Goal: Entertainment & Leisure: Consume media (video, audio)

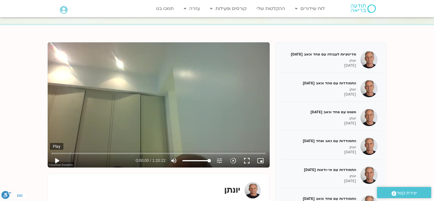
scroll to position [587, 0]
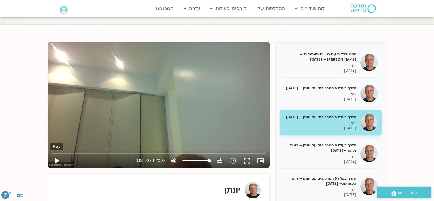
click at [59, 161] on button "play_arrow" at bounding box center [57, 160] width 14 height 14
click at [89, 152] on input "Seek" at bounding box center [159, 152] width 214 height 3
click at [52, 152] on input "Seek" at bounding box center [159, 152] width 214 height 3
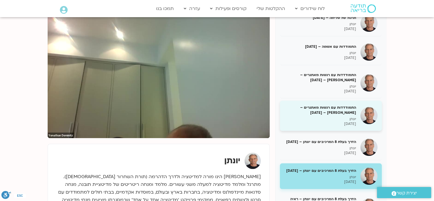
scroll to position [86, 0]
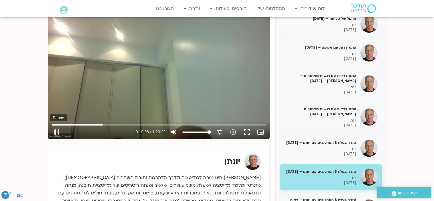
click at [58, 131] on button "pause" at bounding box center [57, 132] width 14 height 14
click at [58, 131] on button "play_arrow" at bounding box center [57, 132] width 14 height 14
click at [121, 123] on input "Seek" at bounding box center [159, 124] width 214 height 3
click at [133, 124] on input "Seek" at bounding box center [159, 124] width 214 height 3
click at [140, 124] on input "Seek" at bounding box center [159, 124] width 214 height 3
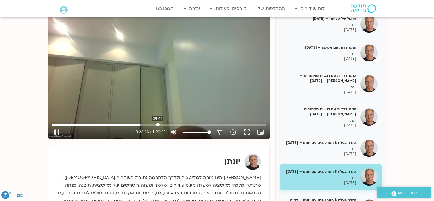
click at [157, 123] on input "Seek" at bounding box center [159, 124] width 214 height 3
click at [166, 124] on input "Seek" at bounding box center [159, 124] width 214 height 3
click at [169, 123] on input "Seek" at bounding box center [159, 124] width 214 height 3
click at [173, 123] on input "Seek" at bounding box center [159, 124] width 214 height 3
click at [171, 124] on input "Seek" at bounding box center [159, 124] width 214 height 3
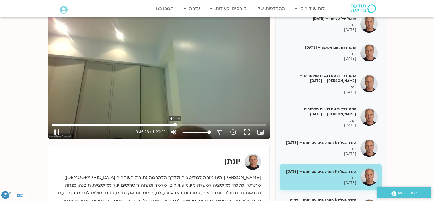
click at [175, 123] on input "Seek" at bounding box center [159, 124] width 214 height 3
click at [122, 124] on input "Seek" at bounding box center [159, 124] width 214 height 3
click at [153, 124] on input "Seek" at bounding box center [159, 124] width 214 height 3
click at [160, 124] on input "Seek" at bounding box center [159, 124] width 214 height 3
click at [166, 124] on input "Seek" at bounding box center [159, 124] width 214 height 3
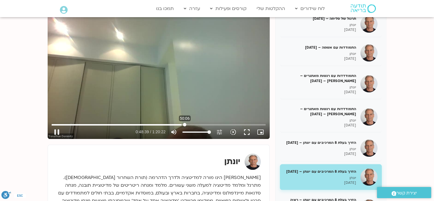
click at [185, 123] on input "Seek" at bounding box center [159, 124] width 214 height 3
click at [187, 124] on input "Seek" at bounding box center [159, 124] width 214 height 3
click at [191, 124] on input "Seek" at bounding box center [159, 124] width 214 height 3
click at [190, 124] on input "Seek" at bounding box center [159, 124] width 214 height 3
click at [189, 124] on input "Seek" at bounding box center [159, 124] width 214 height 3
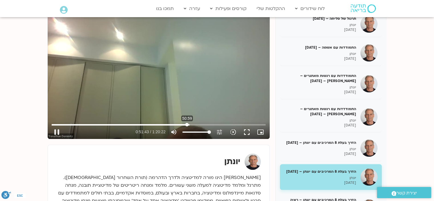
click at [187, 124] on input "Seek" at bounding box center [159, 124] width 214 height 3
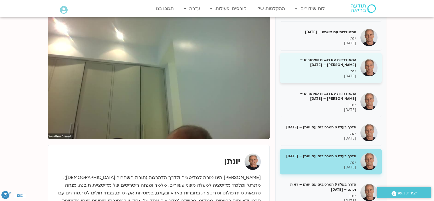
scroll to position [530, 0]
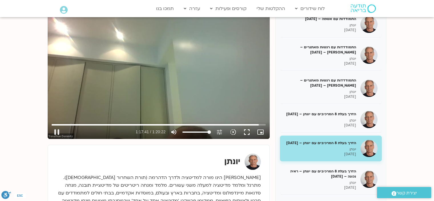
type input "4661.883762"
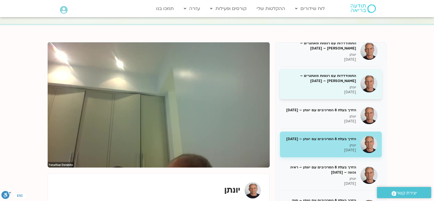
scroll to position [587, 0]
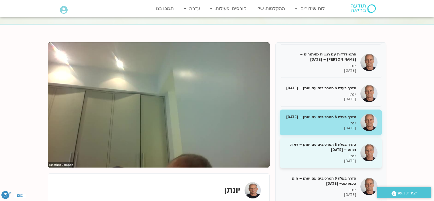
click at [340, 143] on h5 "הדרך בעלת 8 המרכיבים עם יונתן – ראיה נכונה – 23/05/24" at bounding box center [320, 147] width 72 height 10
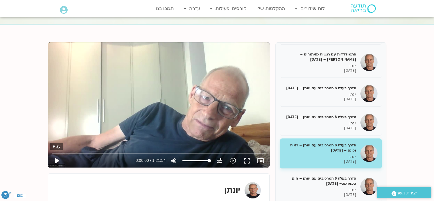
click at [57, 159] on button "play_arrow" at bounding box center [57, 160] width 14 height 14
click at [55, 152] on input "Seek" at bounding box center [159, 152] width 214 height 3
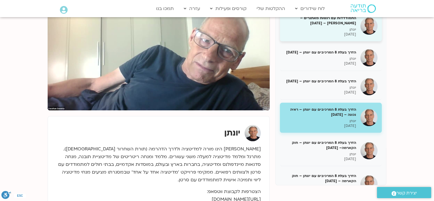
scroll to position [587, 0]
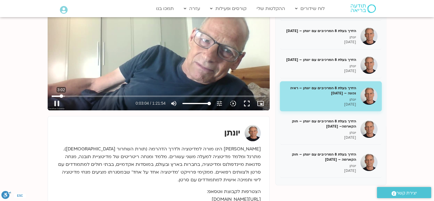
click at [61, 94] on input "Seek" at bounding box center [159, 95] width 214 height 3
click at [86, 95] on input "Seek" at bounding box center [159, 95] width 214 height 3
click at [90, 96] on input "Seek" at bounding box center [159, 95] width 214 height 3
click at [96, 95] on input "Seek" at bounding box center [159, 95] width 214 height 3
click at [102, 95] on input "Seek" at bounding box center [159, 95] width 214 height 3
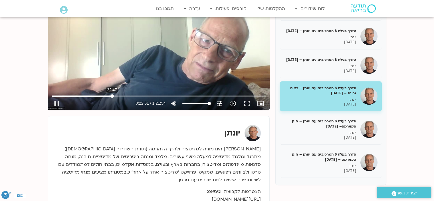
click at [112, 94] on input "Seek" at bounding box center [159, 95] width 214 height 3
click at [137, 96] on input "Seek" at bounding box center [159, 95] width 214 height 3
click at [145, 94] on input "Seek" at bounding box center [159, 95] width 214 height 3
click at [148, 96] on input "Seek" at bounding box center [159, 95] width 214 height 3
click at [148, 95] on input "Seek" at bounding box center [159, 95] width 214 height 3
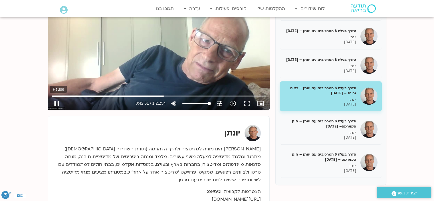
click at [58, 102] on button "pause" at bounding box center [57, 103] width 14 height 14
click at [121, 132] on div "יונתן הצטרפות לקבוצת ווטסאפ: https://chat.whatsapp.com/D5Kq9UnOFXo19WUBNTKP0m ל…" at bounding box center [159, 170] width 222 height 108
click at [57, 103] on button "play_arrow" at bounding box center [57, 103] width 14 height 14
click at [190, 96] on input "Seek" at bounding box center [159, 95] width 214 height 3
click at [191, 95] on input "Seek" at bounding box center [159, 95] width 214 height 3
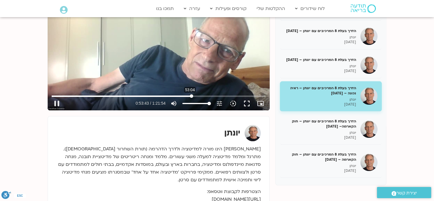
click at [190, 95] on input "Seek" at bounding box center [159, 95] width 214 height 3
click at [190, 96] on input "Seek" at bounding box center [159, 95] width 214 height 3
click at [189, 96] on input "Seek" at bounding box center [159, 95] width 214 height 3
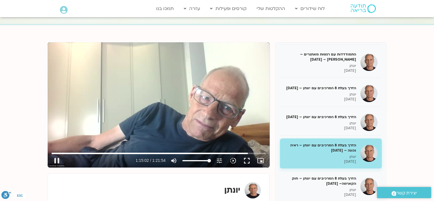
scroll to position [86, 0]
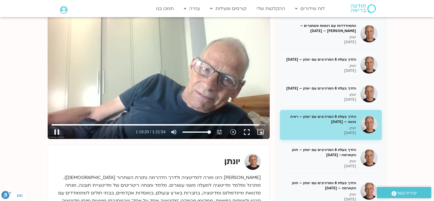
type input "4760.229367"
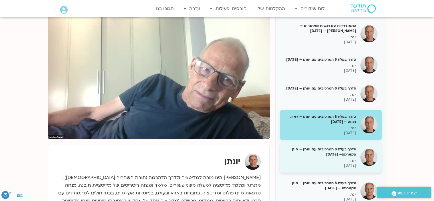
click at [345, 156] on h5 "הדרך בעלת 8 המרכיבים עם יונתן – חוק הקארמה– 30/05/24" at bounding box center [320, 151] width 72 height 10
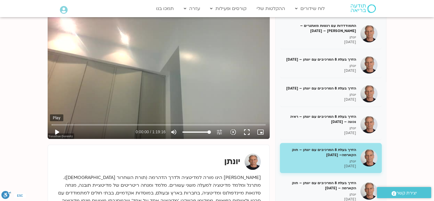
click at [55, 130] on button "play_arrow" at bounding box center [57, 132] width 14 height 14
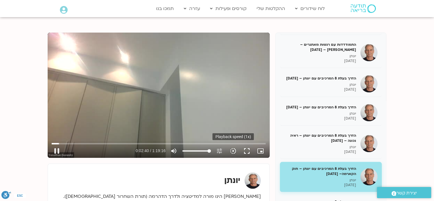
scroll to position [57, 0]
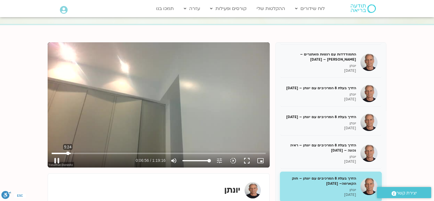
click at [68, 151] on input "Seek" at bounding box center [159, 152] width 214 height 3
click at [88, 151] on input "Seek" at bounding box center [159, 152] width 214 height 3
click at [157, 153] on input "Seek" at bounding box center [159, 152] width 214 height 3
click at [172, 152] on input "Seek" at bounding box center [159, 152] width 214 height 3
click at [176, 152] on input "Seek" at bounding box center [159, 152] width 214 height 3
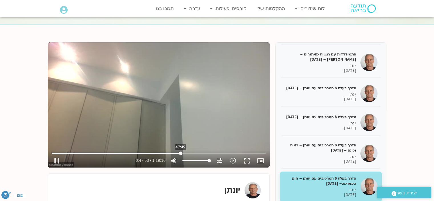
click at [180, 151] on input "Seek" at bounding box center [159, 152] width 214 height 3
click at [185, 152] on input "Seek" at bounding box center [159, 152] width 214 height 3
click at [189, 152] on input "Seek" at bounding box center [159, 152] width 214 height 3
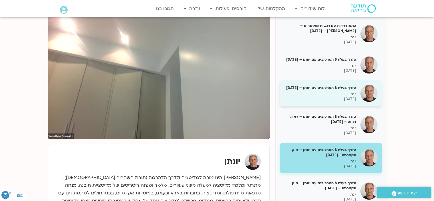
scroll to position [114, 0]
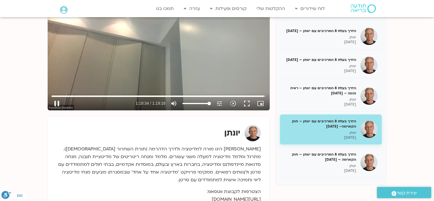
type input "4714.769293"
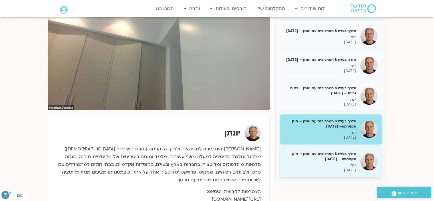
click at [327, 154] on h5 "הדרך בעלת 8 המרכיבים עם יונתן – חוק הקארמה – 06/06/24" at bounding box center [320, 156] width 72 height 10
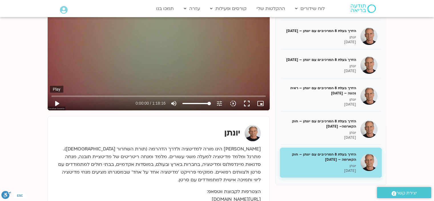
click at [58, 102] on button "play_arrow" at bounding box center [57, 103] width 14 height 14
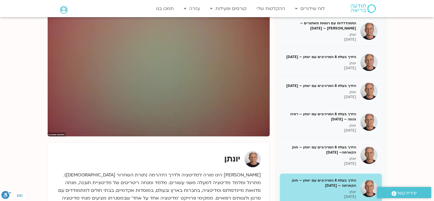
scroll to position [86, 0]
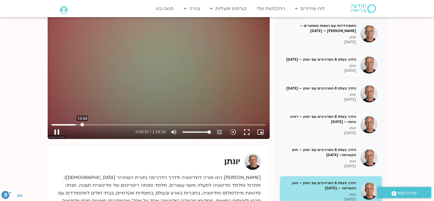
click at [82, 123] on input "Seek" at bounding box center [159, 124] width 214 height 3
click at [90, 123] on input "Seek" at bounding box center [159, 124] width 214 height 3
click at [106, 123] on input "Seek" at bounding box center [159, 124] width 214 height 3
click at [141, 123] on input "Seek" at bounding box center [159, 124] width 214 height 3
click at [158, 124] on input "Seek" at bounding box center [159, 124] width 214 height 3
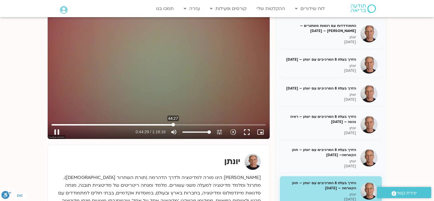
click at [173, 124] on input "Seek" at bounding box center [159, 124] width 214 height 3
click at [169, 124] on input "Seek" at bounding box center [159, 124] width 214 height 3
click at [166, 124] on input "Seek" at bounding box center [159, 124] width 214 height 3
click at [163, 123] on input "Seek" at bounding box center [159, 124] width 214 height 3
click at [56, 128] on button "pause" at bounding box center [57, 132] width 14 height 14
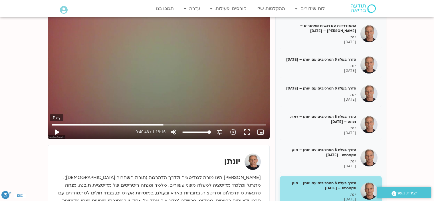
click at [57, 131] on button "play_arrow" at bounding box center [57, 132] width 14 height 14
click at [56, 131] on button "pause" at bounding box center [57, 132] width 14 height 14
click at [153, 143] on div "מדיטציות לעבודה עם פחד וכאב 16/11/23 יונתן 16/11/2023 התמודדות עם פחד וכאב 23/1…" at bounding box center [217, 136] width 339 height 244
click at [58, 132] on button "play_arrow" at bounding box center [57, 132] width 14 height 14
click at [216, 124] on input "Seek" at bounding box center [159, 124] width 214 height 3
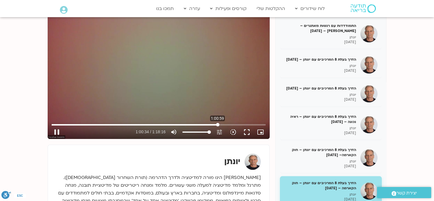
click at [218, 125] on input "Seek" at bounding box center [159, 124] width 214 height 3
click at [219, 124] on input "Seek" at bounding box center [159, 124] width 214 height 3
click at [221, 124] on input "Seek" at bounding box center [159, 124] width 214 height 3
click at [224, 125] on input "Seek" at bounding box center [159, 124] width 214 height 3
click at [226, 124] on input "Seek" at bounding box center [159, 124] width 214 height 3
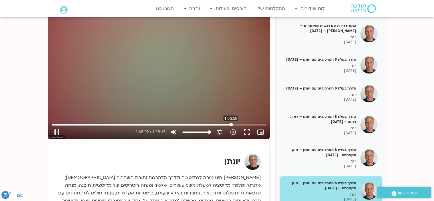
click at [231, 123] on input "Seek" at bounding box center [159, 124] width 214 height 3
click at [59, 132] on button "pause" at bounding box center [57, 132] width 14 height 14
click at [59, 131] on button "play_arrow" at bounding box center [57, 132] width 14 height 14
click at [56, 129] on button "pause" at bounding box center [57, 132] width 14 height 14
type input "4409.608127"
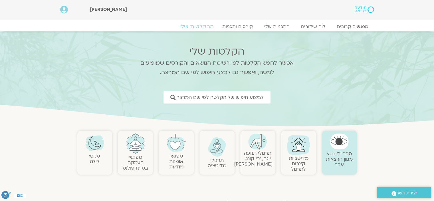
click at [194, 28] on link "ההקלטות שלי" at bounding box center [197, 26] width 48 height 7
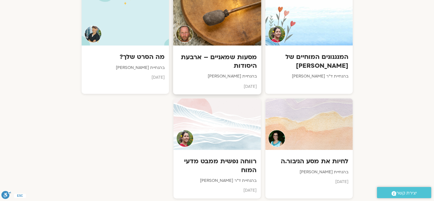
scroll to position [314, 0]
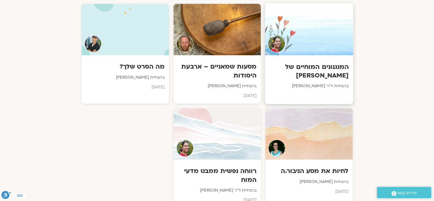
click at [330, 66] on h3 "המנגנונים המוחיים של [PERSON_NAME]" at bounding box center [309, 70] width 80 height 17
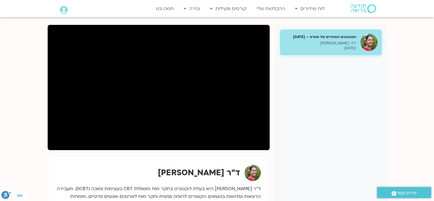
scroll to position [57, 0]
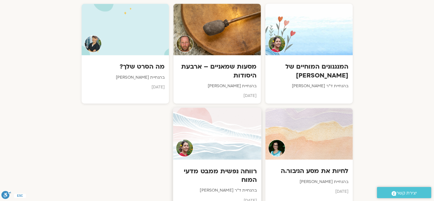
click at [227, 171] on h3 "רווחה נפשית ממבט מדעי המוח" at bounding box center [217, 175] width 80 height 17
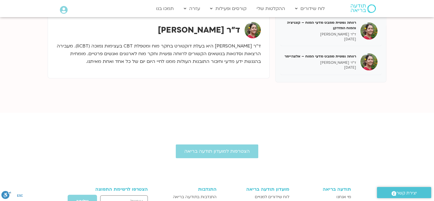
scroll to position [228, 0]
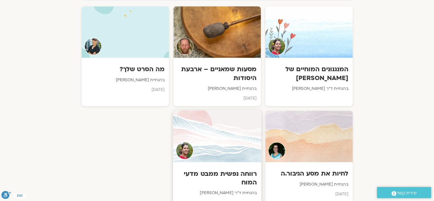
scroll to position [314, 0]
